Goal: Find specific page/section: Find specific page/section

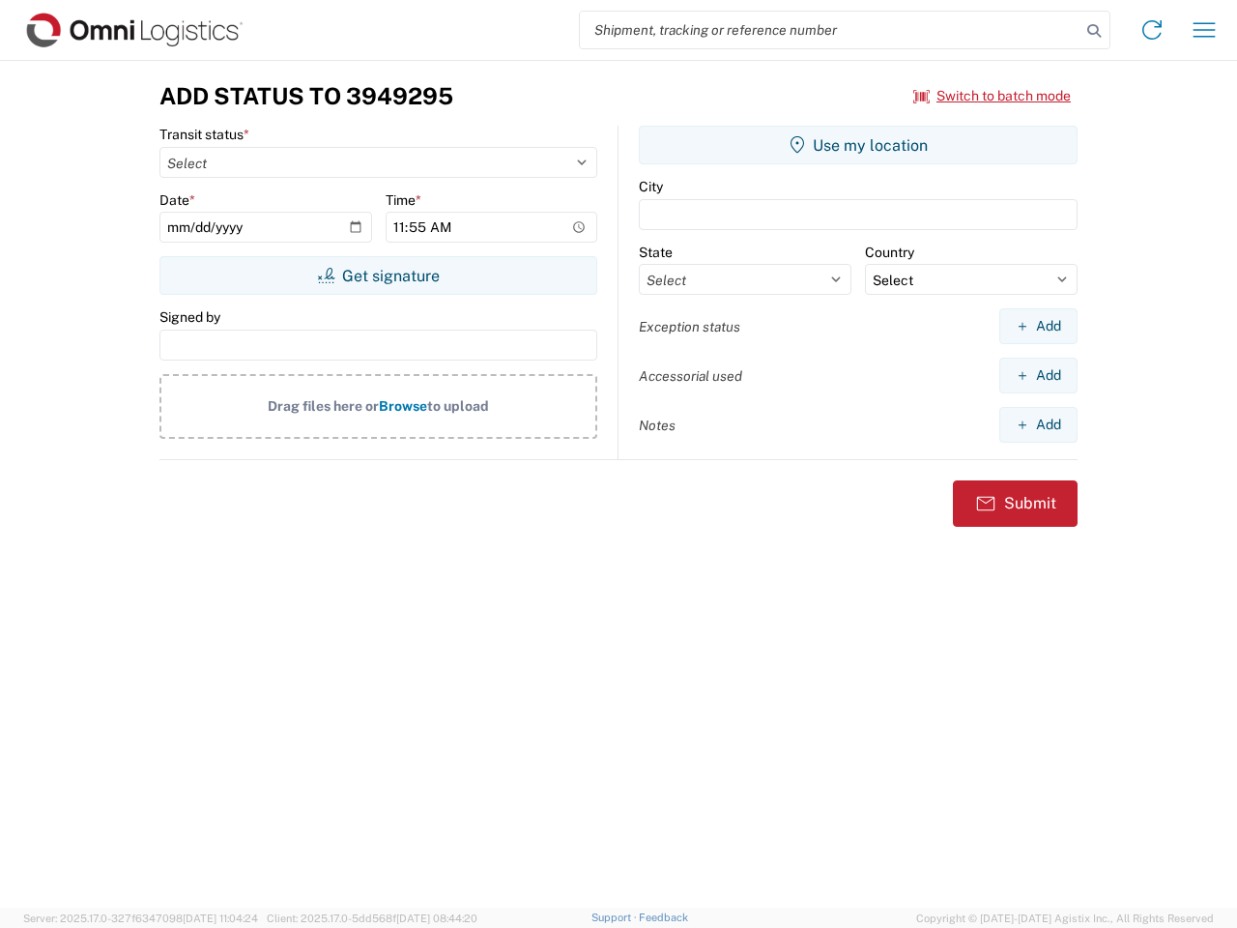
click at [830, 30] on input "search" at bounding box center [830, 30] width 501 height 37
click at [1094, 31] on icon at bounding box center [1093, 30] width 27 height 27
click at [1152, 30] on icon at bounding box center [1152, 29] width 31 height 31
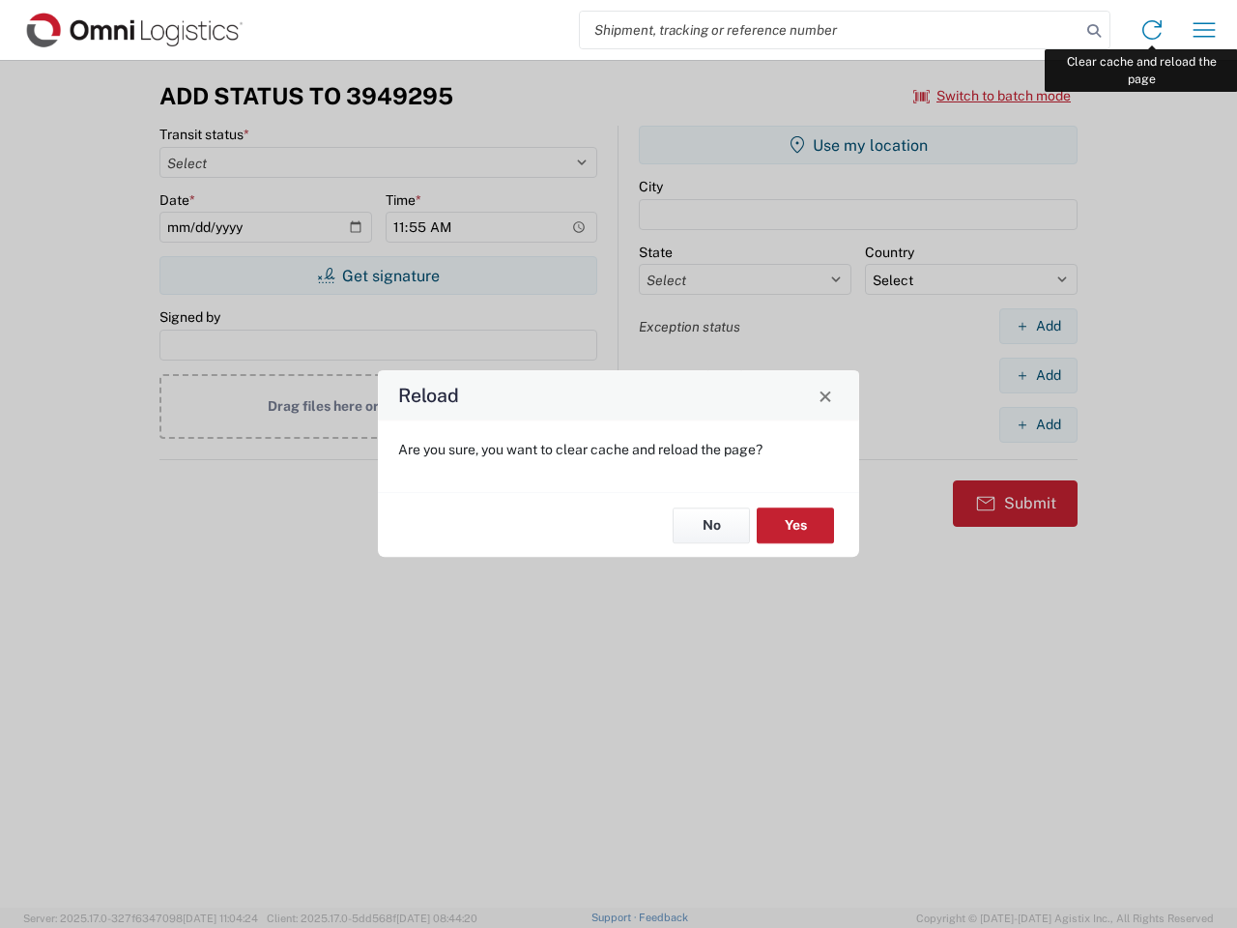
click at [1204, 30] on div "Reload Are you sure, you want to clear cache and reload the page? No Yes" at bounding box center [618, 464] width 1237 height 928
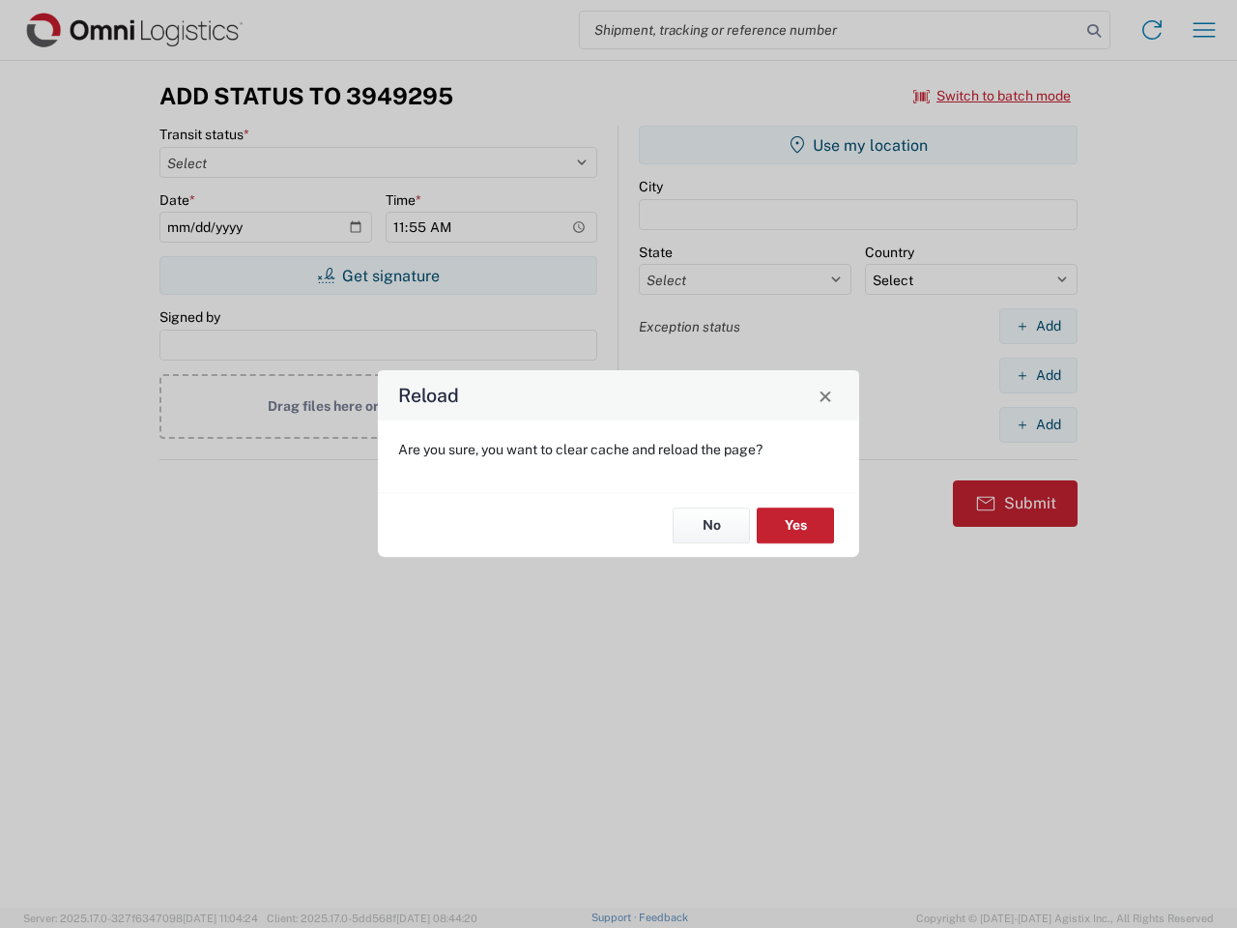
click at [993, 96] on div "Reload Are you sure, you want to clear cache and reload the page? No Yes" at bounding box center [618, 464] width 1237 height 928
click at [378, 275] on div "Reload Are you sure, you want to clear cache and reload the page? No Yes" at bounding box center [618, 464] width 1237 height 928
click at [858, 145] on div "Reload Are you sure, you want to clear cache and reload the page? No Yes" at bounding box center [618, 464] width 1237 height 928
click at [1038, 326] on div "Reload Are you sure, you want to clear cache and reload the page? No Yes" at bounding box center [618, 464] width 1237 height 928
click at [1038, 375] on div "Reload Are you sure, you want to clear cache and reload the page? No Yes" at bounding box center [618, 464] width 1237 height 928
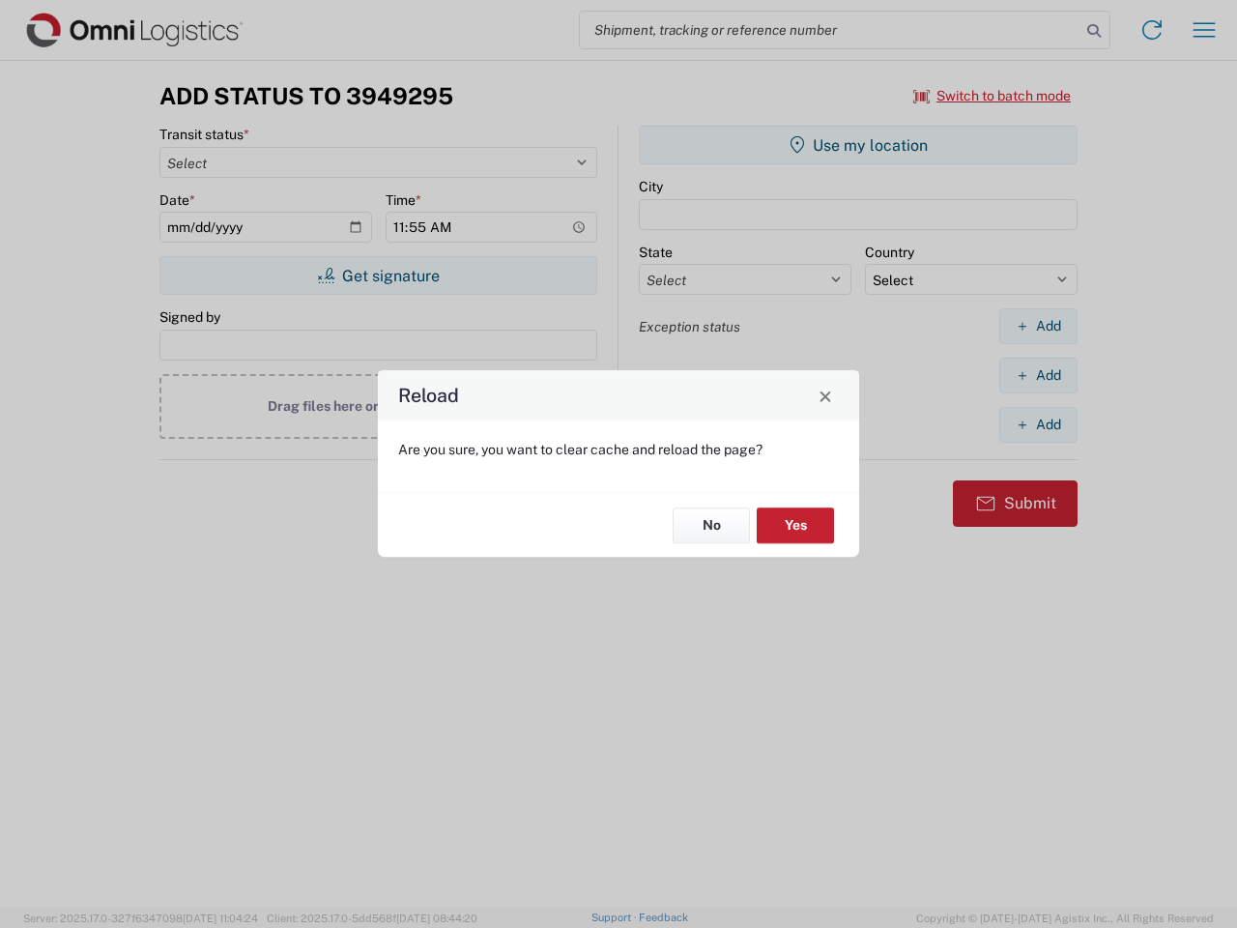
click at [1038, 424] on div "Reload Are you sure, you want to clear cache and reload the page? No Yes" at bounding box center [618, 464] width 1237 height 928
